Goal: Use online tool/utility: Utilize a website feature to perform a specific function

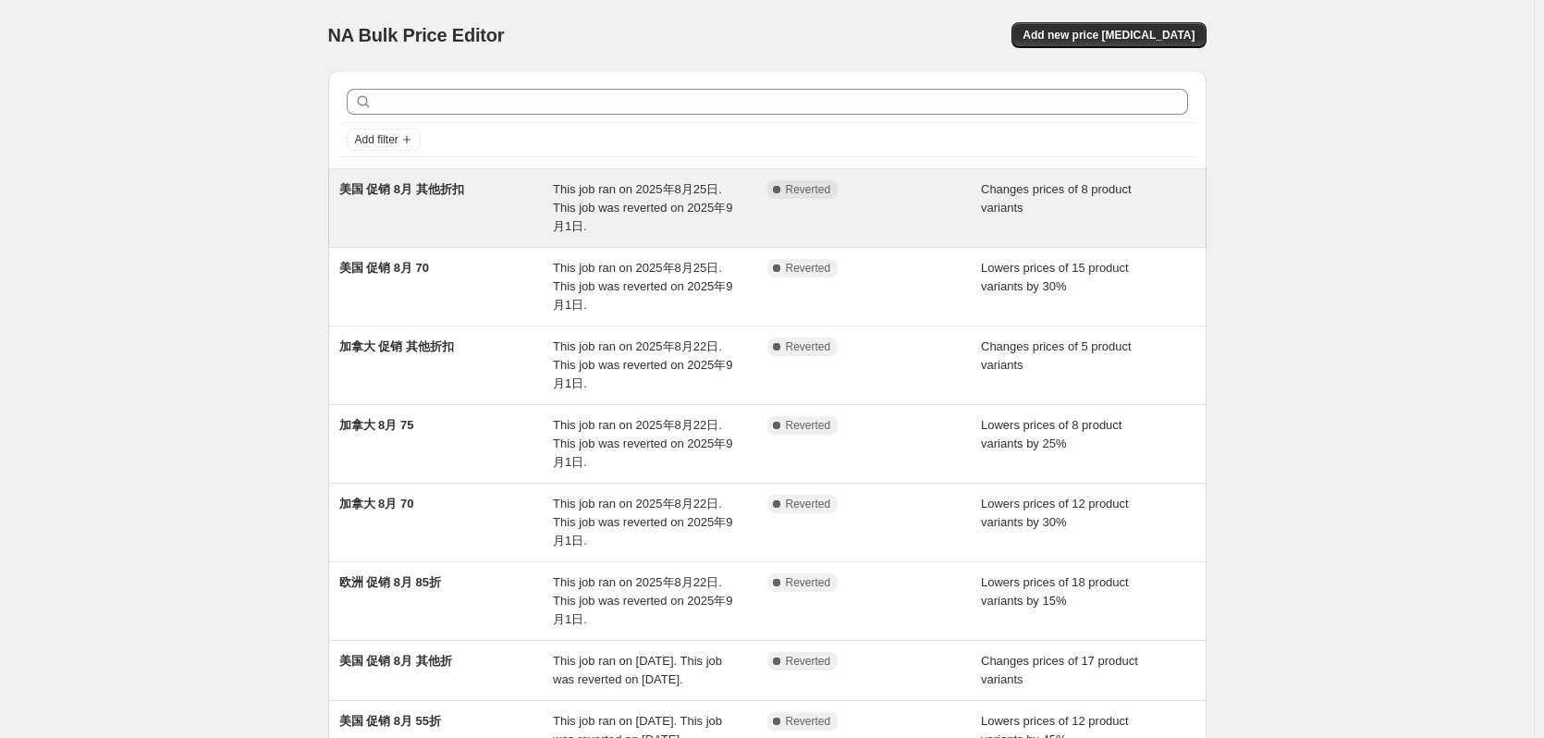
click at [426, 221] on div "美国 促销 8月 其他折扣" at bounding box center [446, 207] width 215 height 55
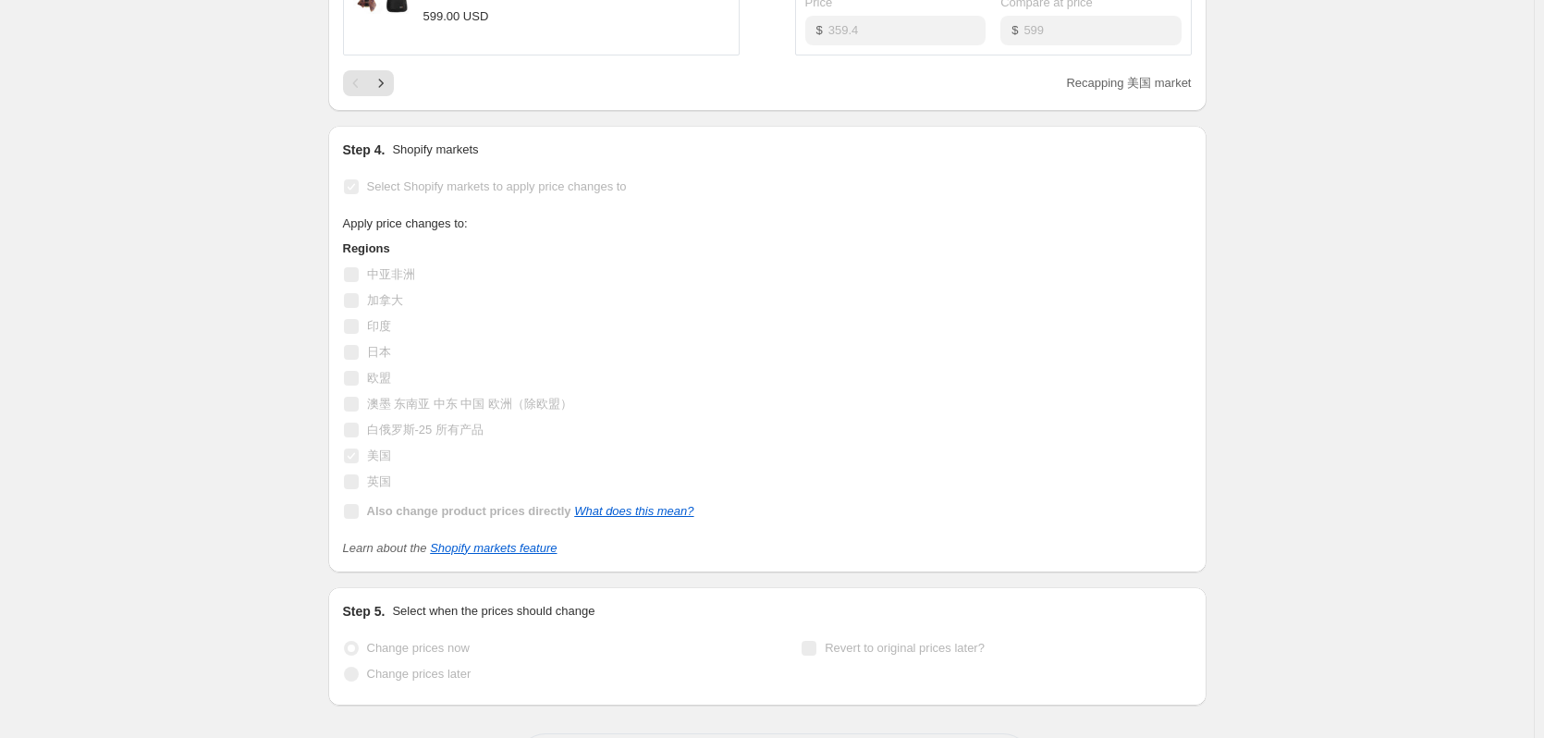
scroll to position [1048, 0]
